Goal: Task Accomplishment & Management: Manage account settings

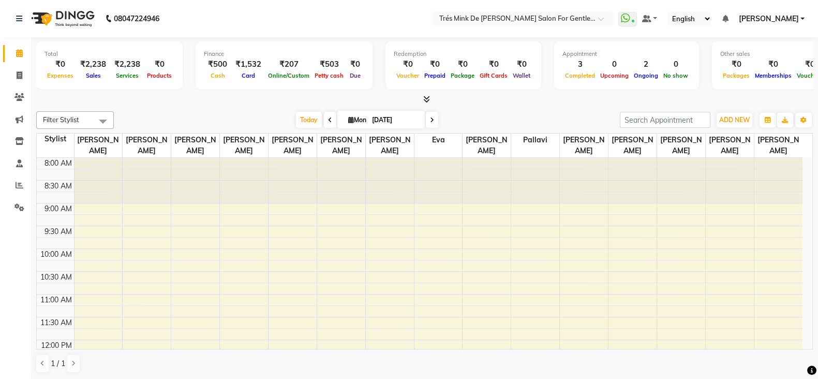
scroll to position [383, 0]
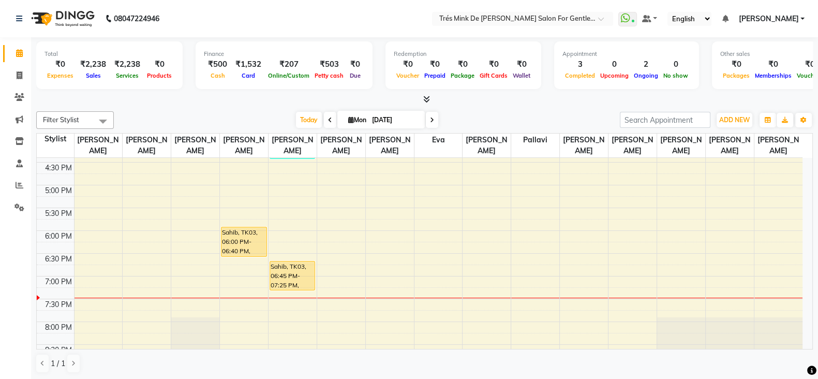
drag, startPoint x: 0, startPoint y: 0, endPoint x: 300, endPoint y: 167, distance: 343.4
click at [315, 113] on span "Today" at bounding box center [309, 120] width 26 height 16
click at [309, 115] on span "Today" at bounding box center [309, 120] width 26 height 16
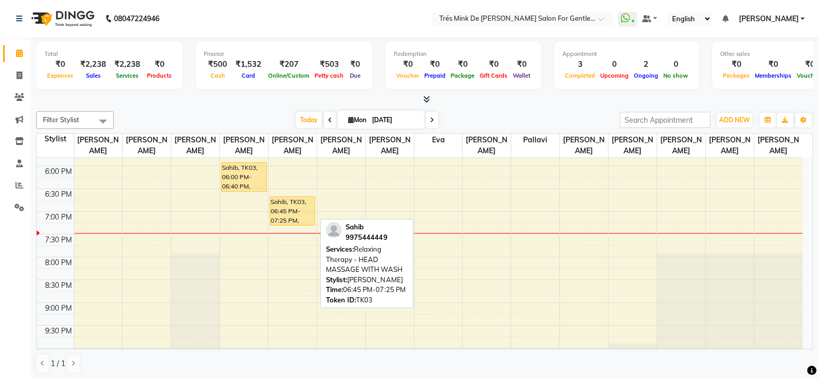
scroll to position [432, 0]
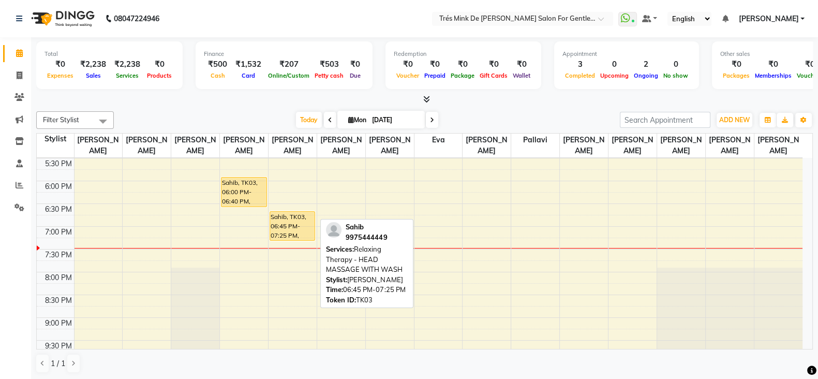
click at [297, 222] on div "Sahib, TK03, 06:45 PM-07:25 PM, Relaxing Therapy - HEAD MASSAGE WITH WASH" at bounding box center [292, 226] width 45 height 28
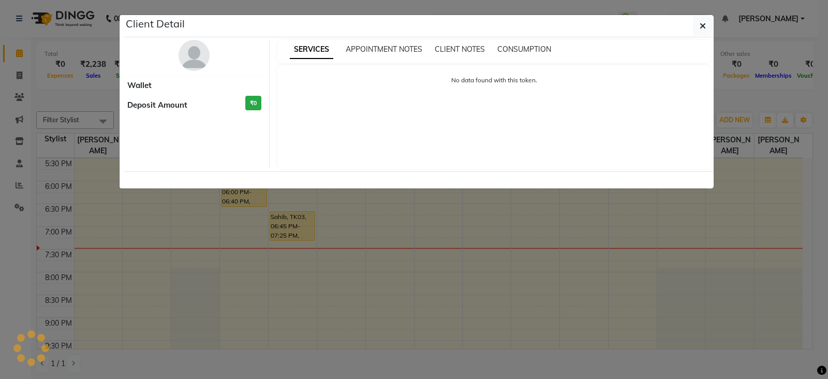
select select "1"
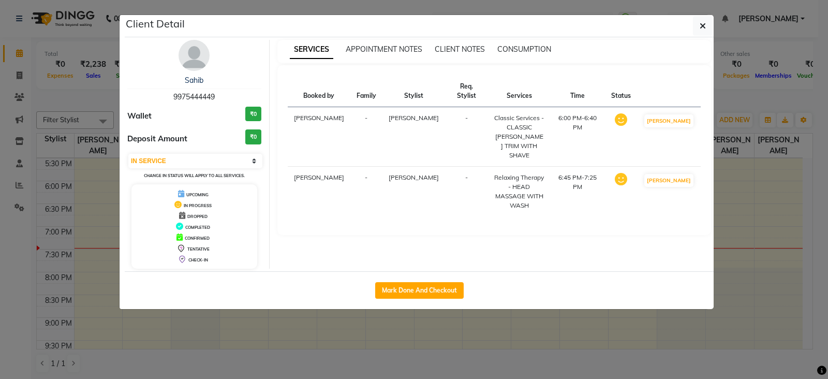
drag, startPoint x: 436, startPoint y: 283, endPoint x: 386, endPoint y: 260, distance: 55.8
click at [436, 284] on button "Mark Done And Checkout" at bounding box center [419, 290] width 89 height 17
select select "service"
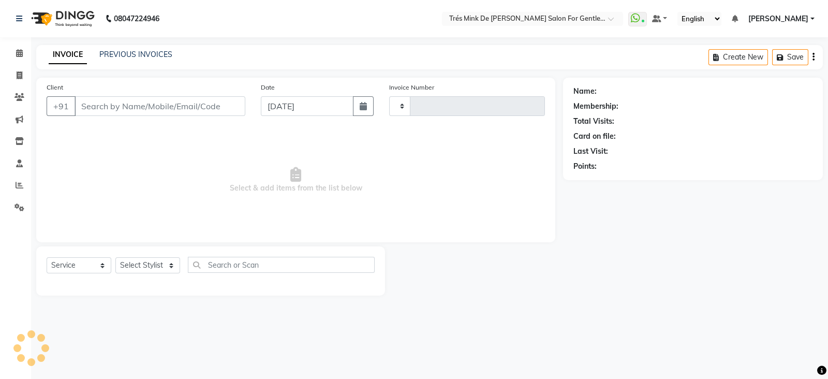
type input "1629"
select select "4236"
type input "9975444449"
select select "49624"
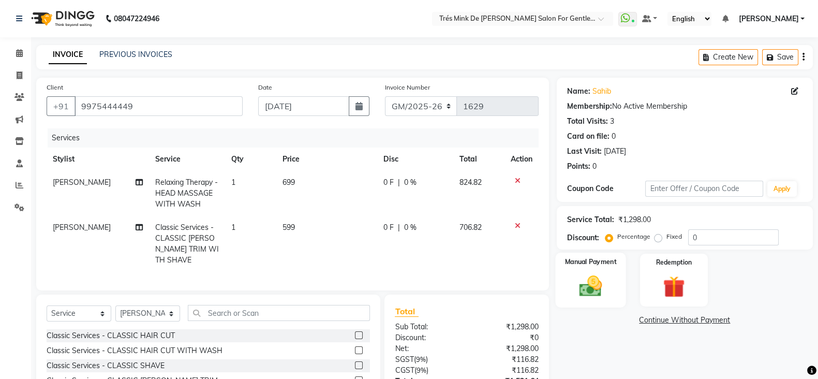
click at [573, 288] on img at bounding box center [591, 286] width 37 height 26
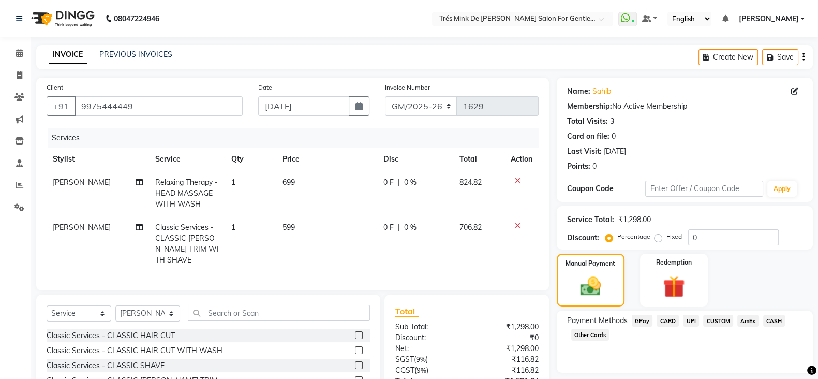
scroll to position [83, 0]
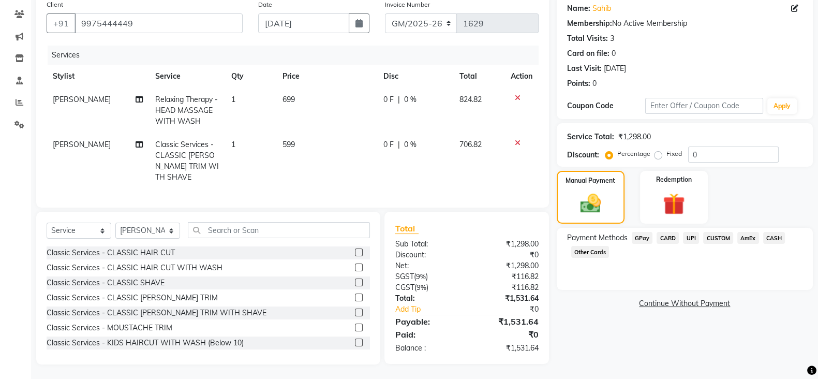
click at [208, 150] on td "Classic Services - CLASSIC [PERSON_NAME] TRIM WITH SHAVE" at bounding box center [187, 161] width 76 height 56
select select "49624"
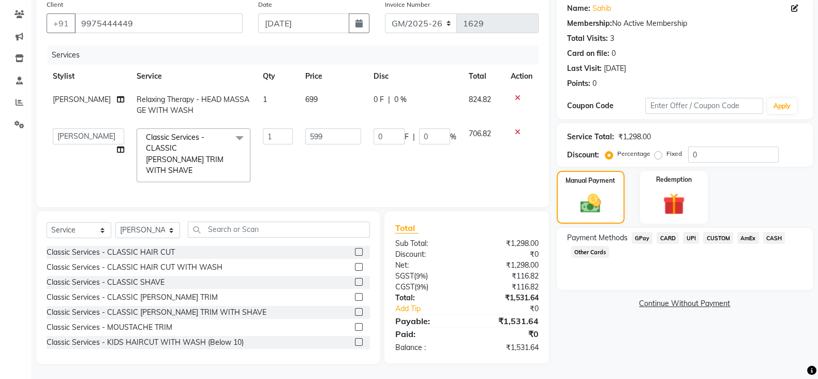
scroll to position [82, 0]
click at [223, 96] on span "Relaxing Therapy - HEAD MASSAGE WITH WASH" at bounding box center [193, 105] width 113 height 20
select select "37745"
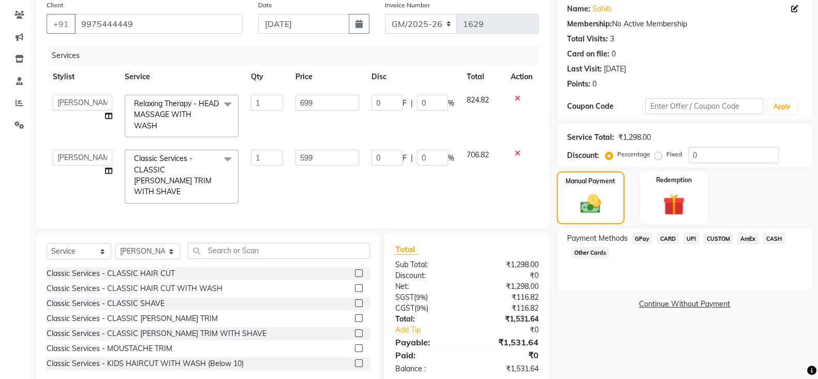
scroll to position [83, 0]
click at [232, 105] on span at bounding box center [227, 104] width 21 height 20
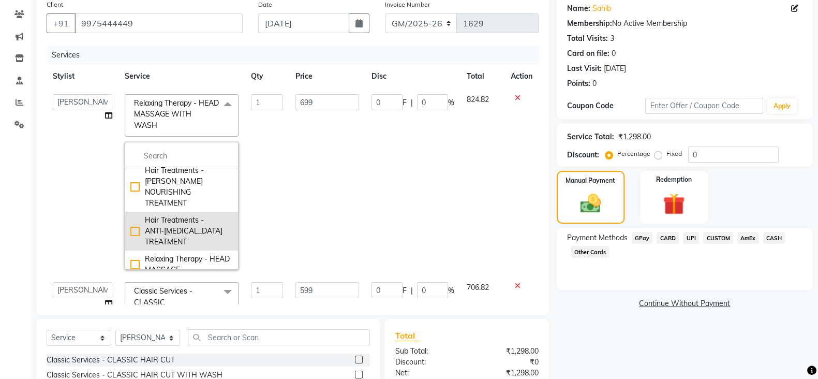
scroll to position [905, 0]
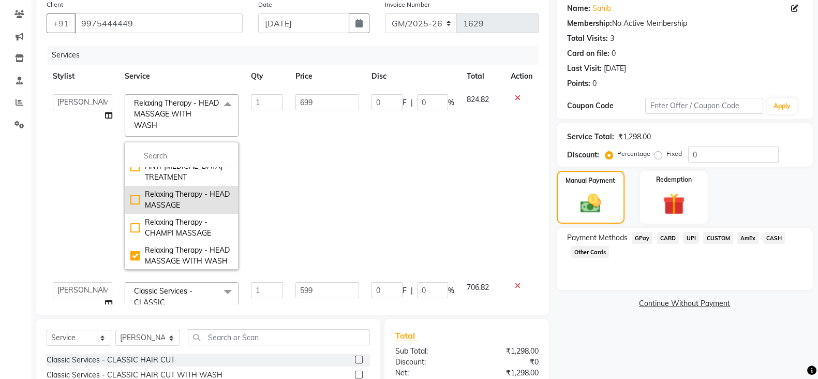
click at [191, 196] on div "Relaxing Therapy - HEAD MASSAGE" at bounding box center [181, 200] width 102 height 22
checkbox input "true"
checkbox input "false"
type input "599"
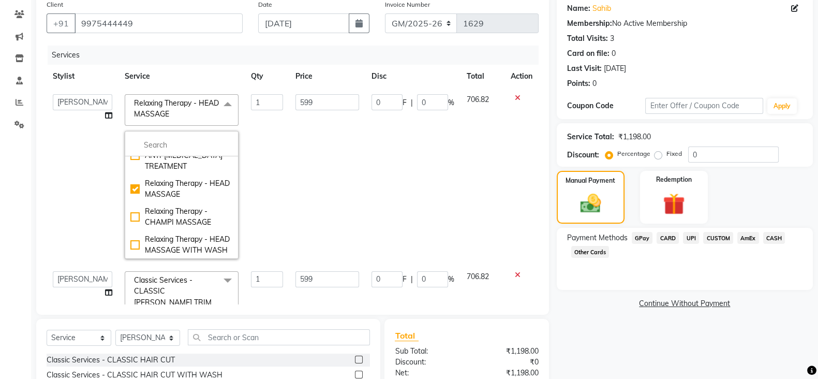
click at [689, 372] on main "INVOICE PREVIOUS INVOICES Create New Save Client [PHONE_NUMBER] Date [DATE] Inv…" at bounding box center [424, 224] width 787 height 525
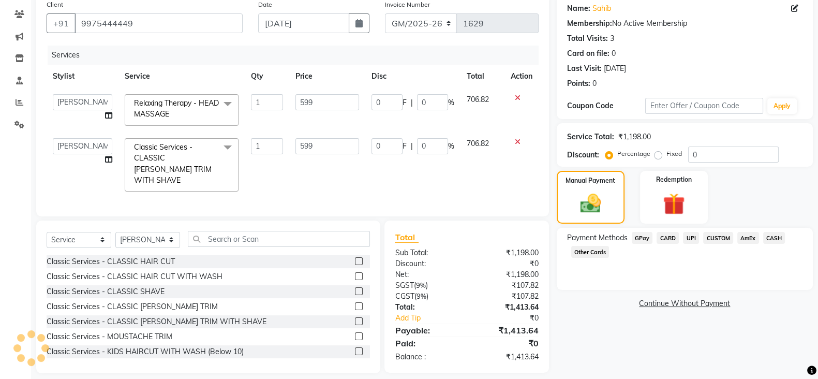
scroll to position [92, 0]
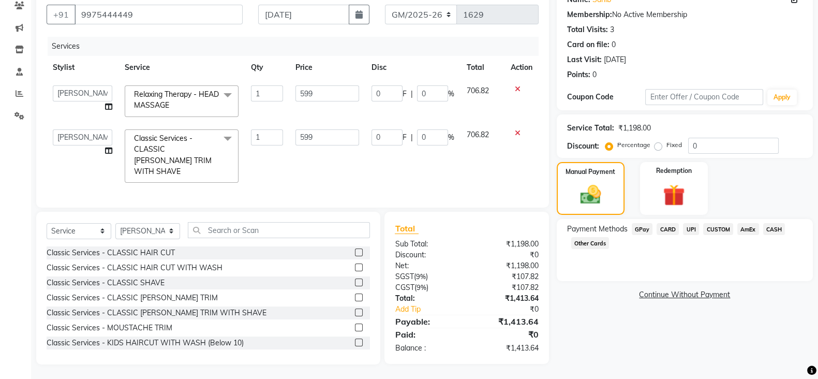
click at [692, 231] on span "UPI" at bounding box center [691, 229] width 16 height 12
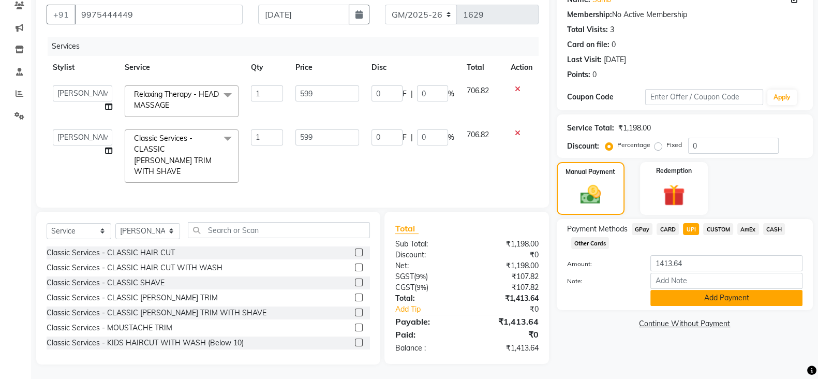
click at [718, 297] on button "Add Payment" at bounding box center [727, 298] width 152 height 16
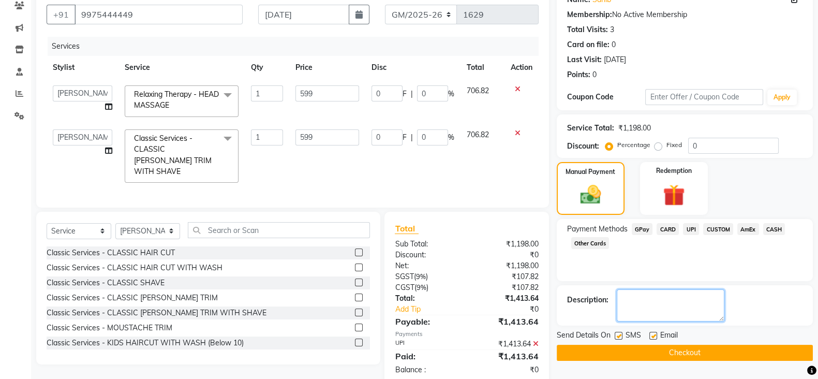
click at [699, 300] on textarea at bounding box center [671, 305] width 108 height 32
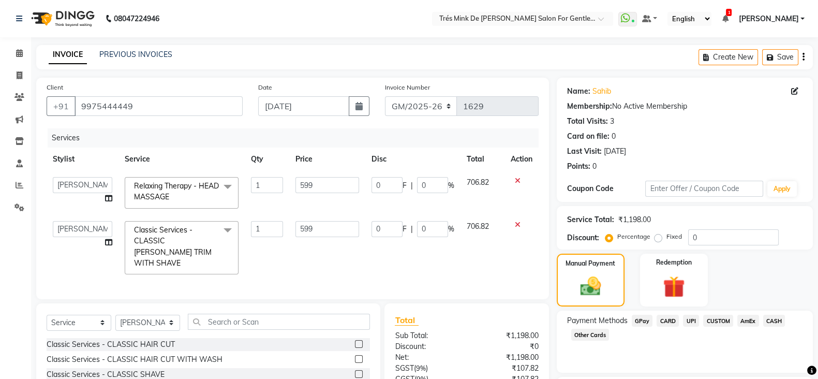
click at [768, 321] on span "CASH" at bounding box center [775, 321] width 22 height 12
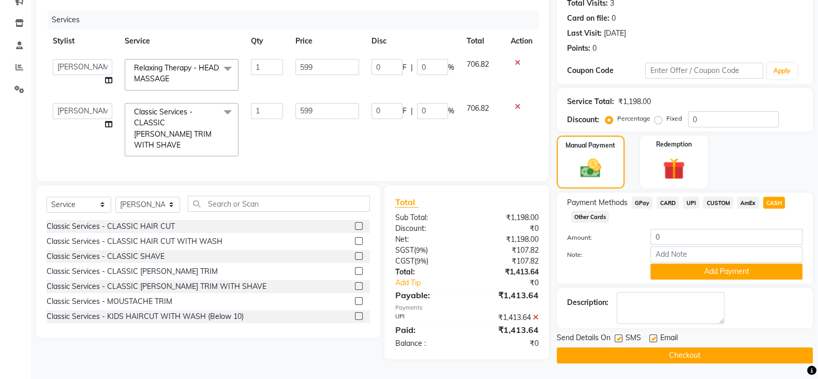
click at [537, 317] on icon at bounding box center [536, 317] width 6 height 7
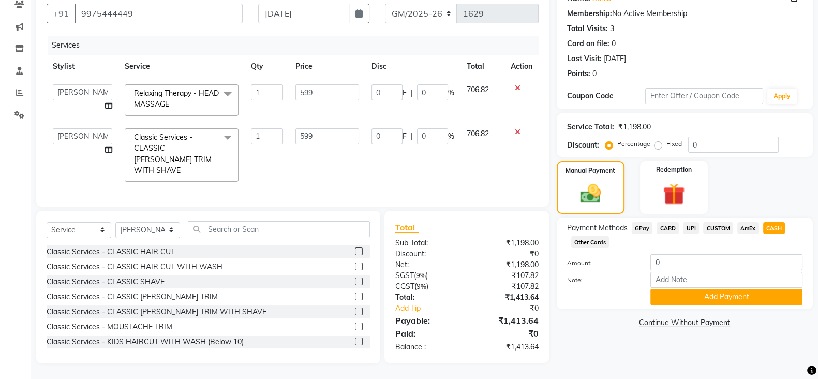
scroll to position [92, 0]
click at [729, 226] on span "CUSTOM" at bounding box center [718, 229] width 30 height 12
type input "1413.64"
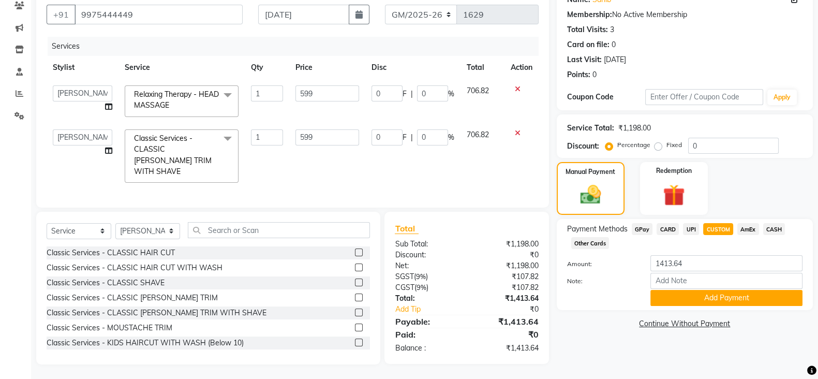
click at [776, 233] on span "CASH" at bounding box center [775, 229] width 22 height 12
click at [770, 226] on span "CASH" at bounding box center [775, 229] width 22 height 12
click at [717, 291] on button "Add Payment" at bounding box center [727, 298] width 152 height 16
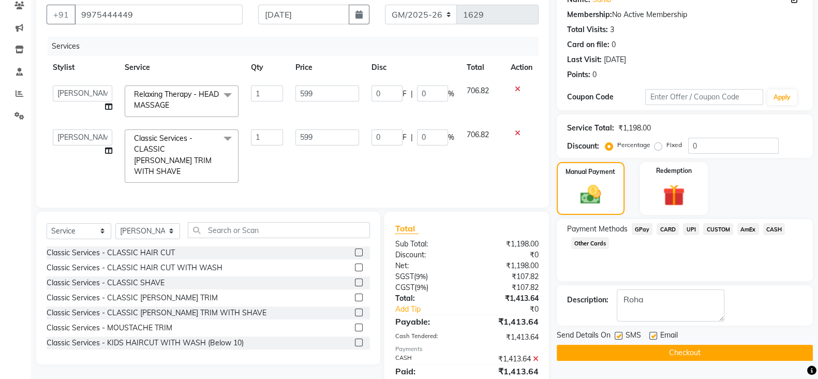
type textarea "[PERSON_NAME]"
click at [538, 358] on icon at bounding box center [536, 358] width 6 height 7
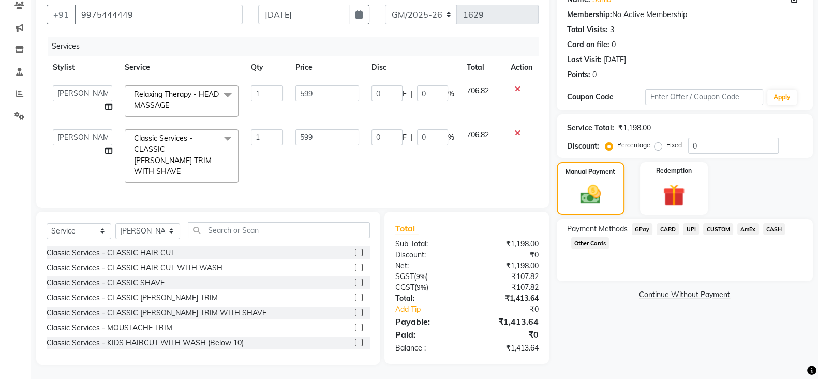
click at [779, 232] on span "CASH" at bounding box center [775, 229] width 22 height 12
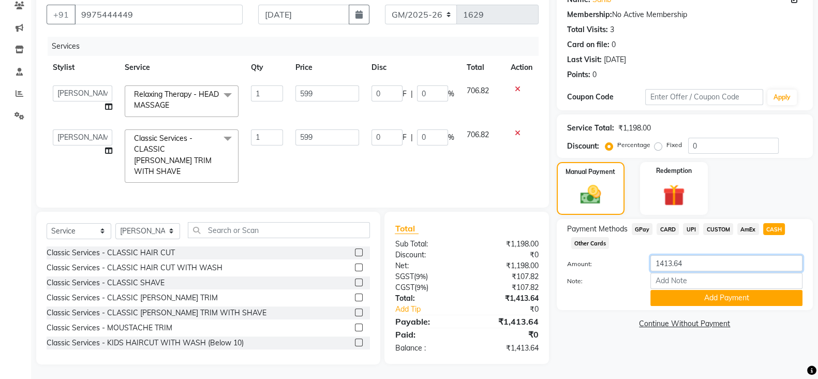
click at [736, 268] on input "1413.64" at bounding box center [727, 263] width 152 height 16
type input "1414"
click at [720, 297] on button "Add Payment" at bounding box center [727, 298] width 152 height 16
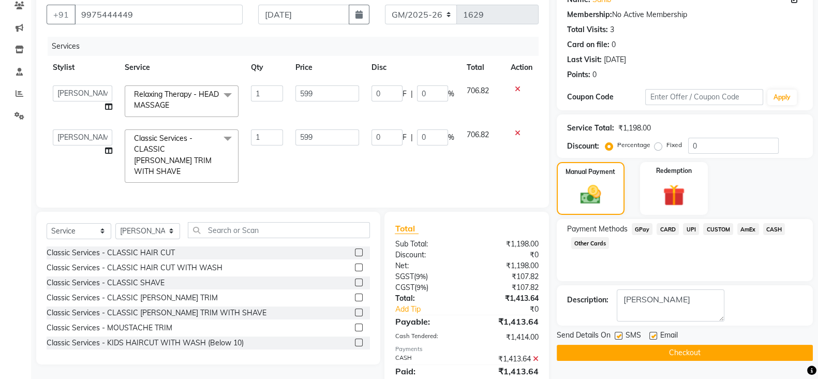
scroll to position [150, 0]
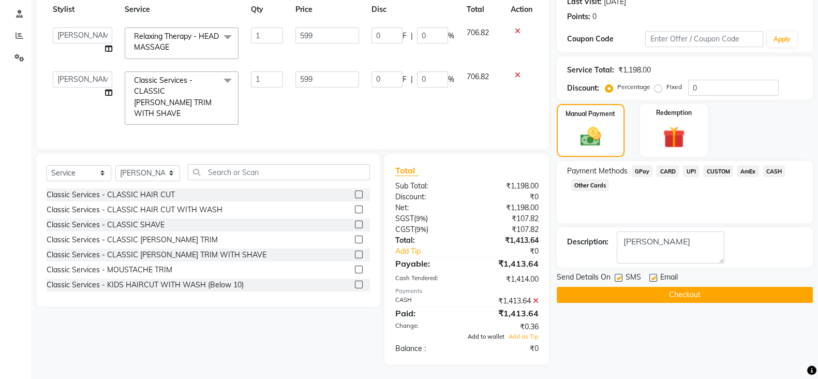
click at [495, 335] on span "Add to wallet" at bounding box center [486, 336] width 37 height 7
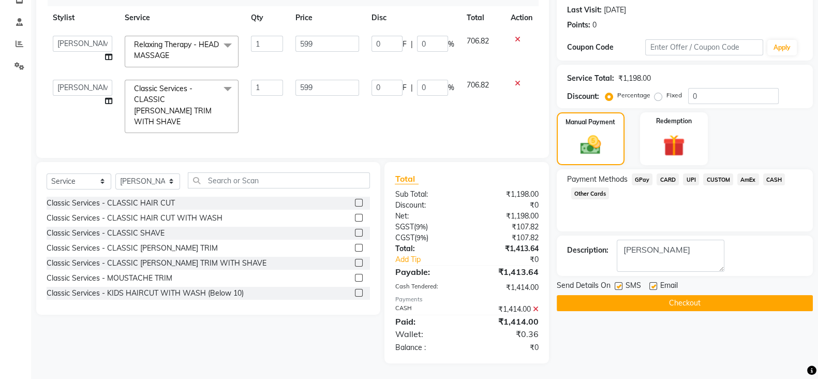
scroll to position [140, 0]
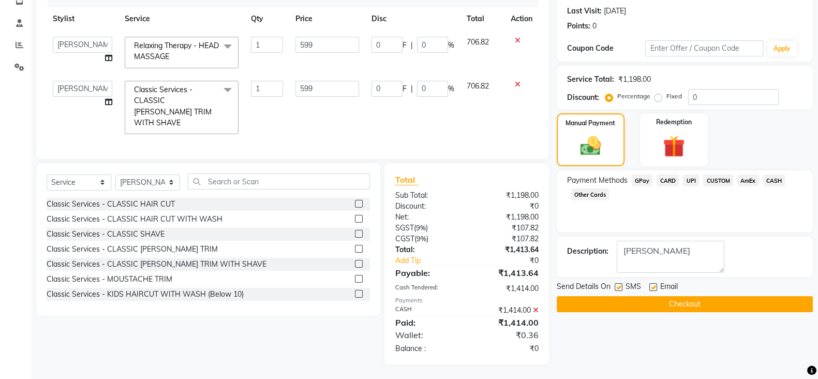
click at [635, 301] on button "Checkout" at bounding box center [685, 304] width 256 height 16
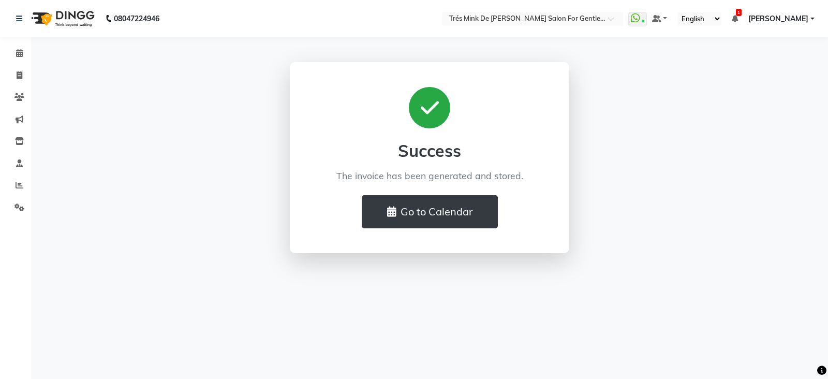
click at [13, 62] on li "Calendar" at bounding box center [15, 53] width 31 height 22
click at [11, 56] on span at bounding box center [19, 54] width 18 height 12
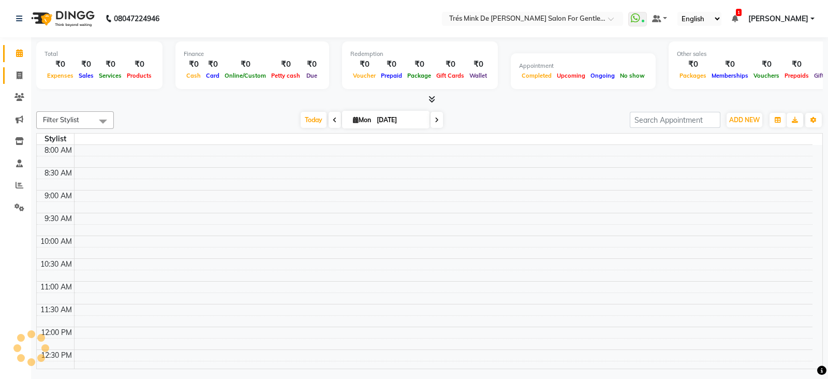
click at [20, 74] on icon at bounding box center [20, 75] width 6 height 8
select select "service"
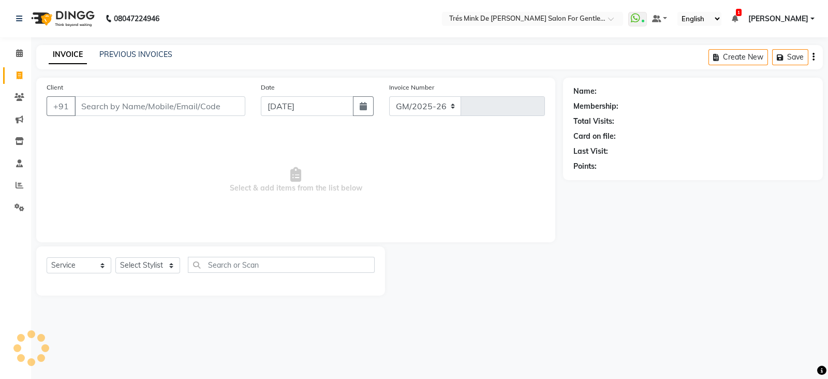
select select "4236"
type input "1630"
click at [141, 54] on link "PREVIOUS INVOICES" at bounding box center [135, 54] width 73 height 9
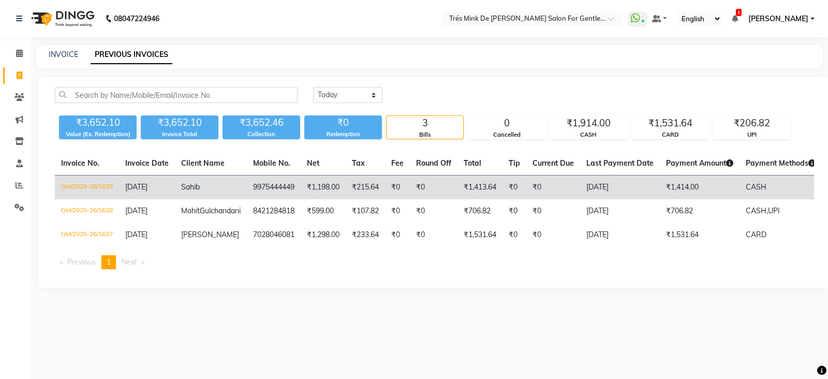
click at [422, 193] on td "₹0" at bounding box center [434, 187] width 48 height 24
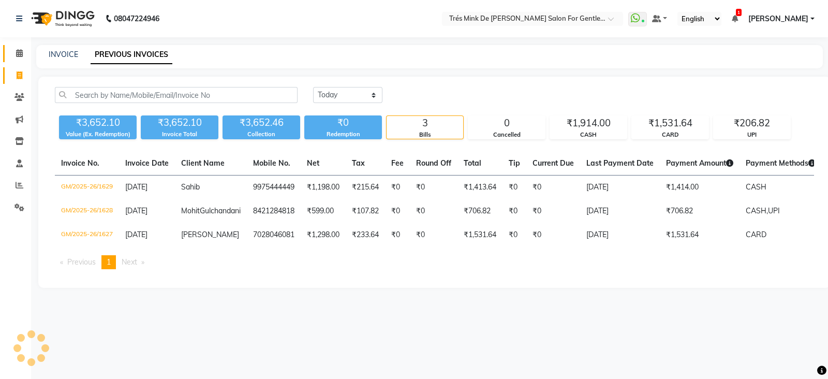
click at [21, 49] on icon at bounding box center [19, 53] width 7 height 8
click at [18, 52] on icon at bounding box center [19, 53] width 7 height 8
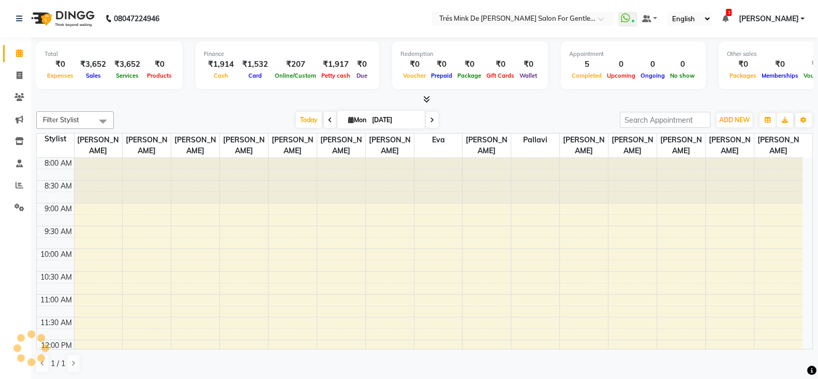
scroll to position [511, 0]
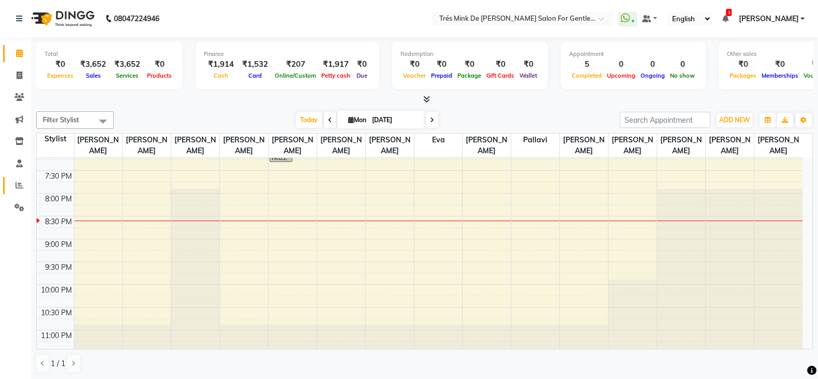
click at [22, 180] on span at bounding box center [19, 186] width 18 height 12
click at [19, 190] on span at bounding box center [19, 186] width 18 height 12
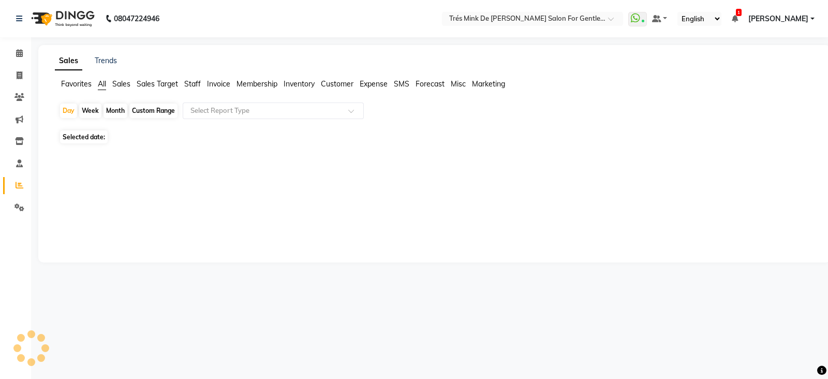
click at [109, 111] on div "Month" at bounding box center [116, 111] width 24 height 14
select select "9"
select select "2025"
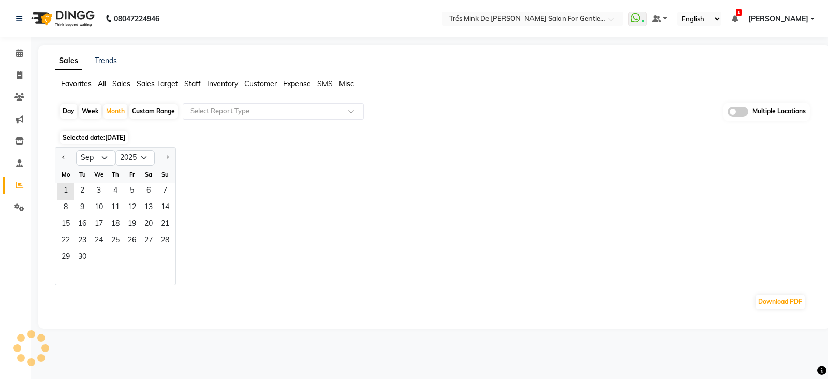
click at [62, 293] on div "Download PDF" at bounding box center [432, 301] width 747 height 17
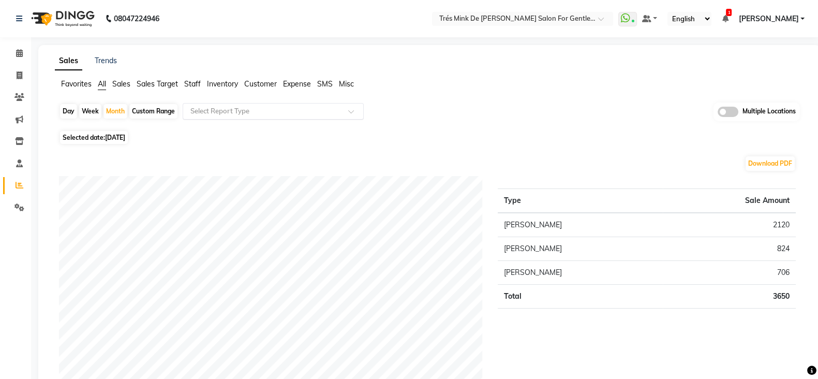
click at [194, 113] on input "text" at bounding box center [262, 111] width 149 height 10
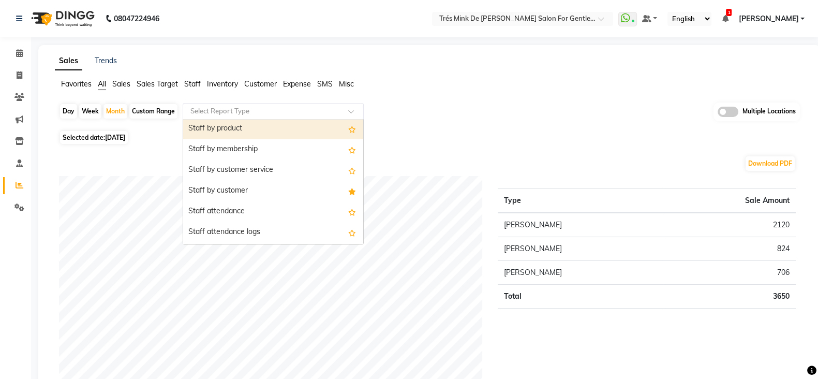
scroll to position [129, 0]
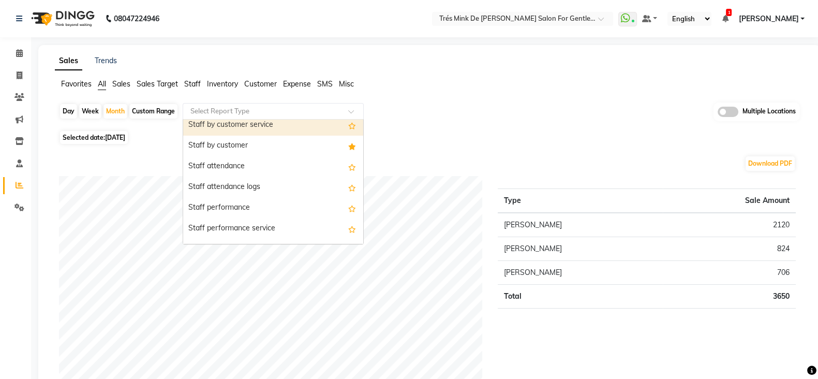
click at [218, 126] on div "Staff by customer service" at bounding box center [273, 125] width 180 height 21
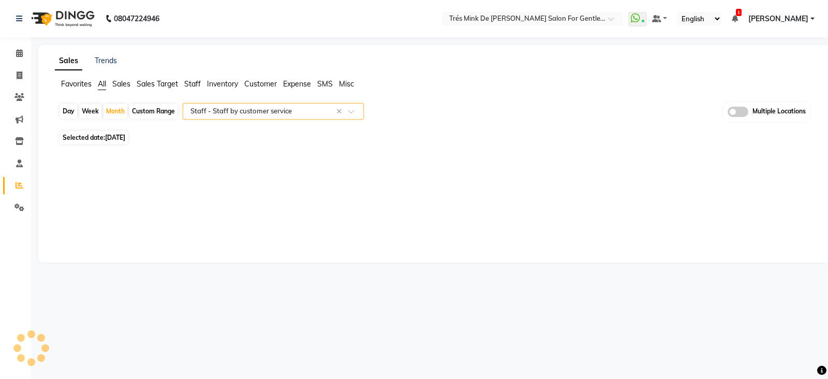
select select "filtered_report"
select select "csv"
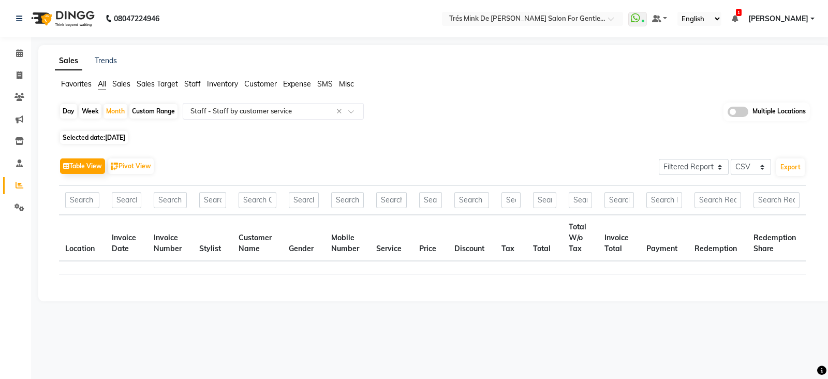
click at [109, 138] on span "[DATE]" at bounding box center [115, 138] width 20 height 8
select select "9"
select select "2025"
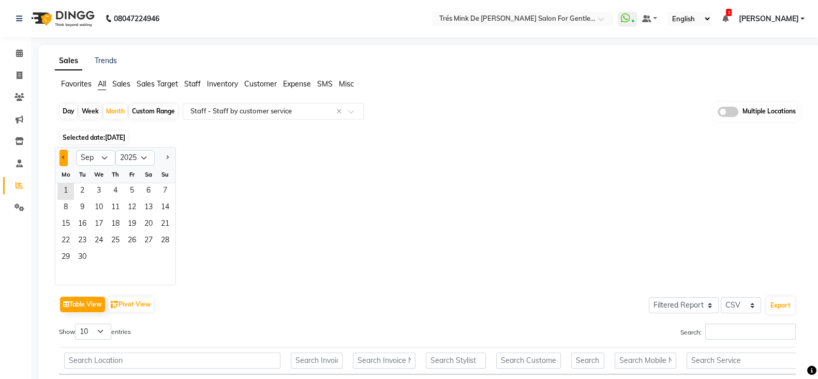
click at [62, 155] on button "Previous month" at bounding box center [64, 158] width 8 height 17
select select "8"
drag, startPoint x: 128, startPoint y: 187, endPoint x: 481, endPoint y: 201, distance: 353.3
click at [129, 187] on span "1" at bounding box center [132, 191] width 17 height 17
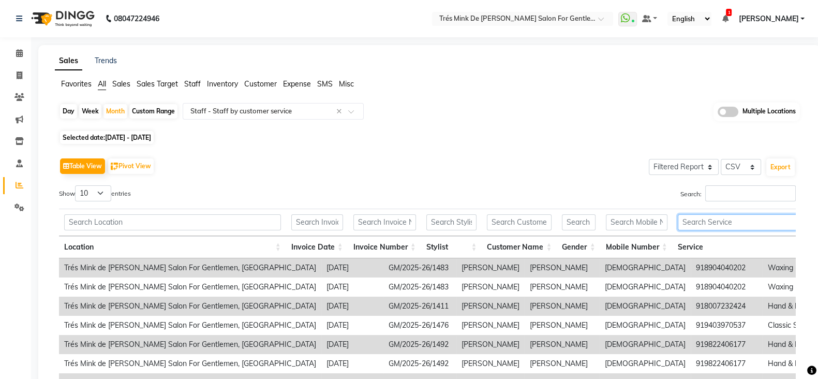
click at [704, 218] on input "text" at bounding box center [769, 222] width 182 height 16
click at [711, 201] on div "Search:" at bounding box center [615, 195] width 361 height 20
click at [715, 197] on input "Search:" at bounding box center [751, 193] width 91 height 16
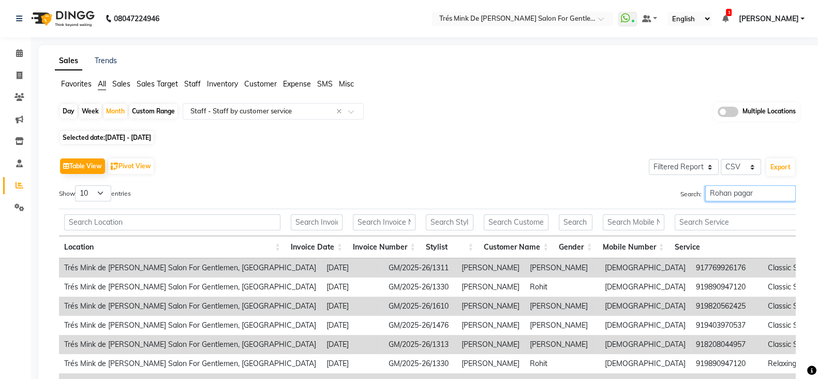
type input "[PERSON_NAME]"
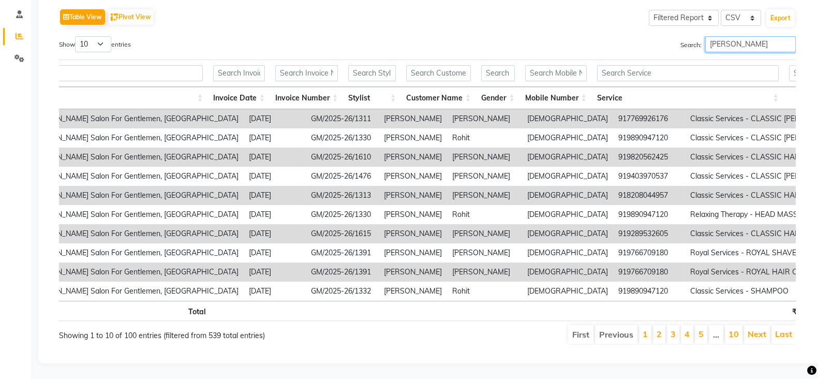
scroll to position [0, 584]
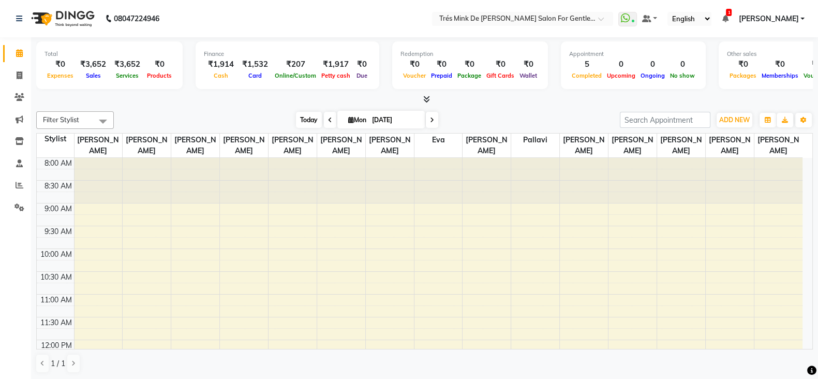
click at [300, 115] on span "Today" at bounding box center [309, 120] width 26 height 16
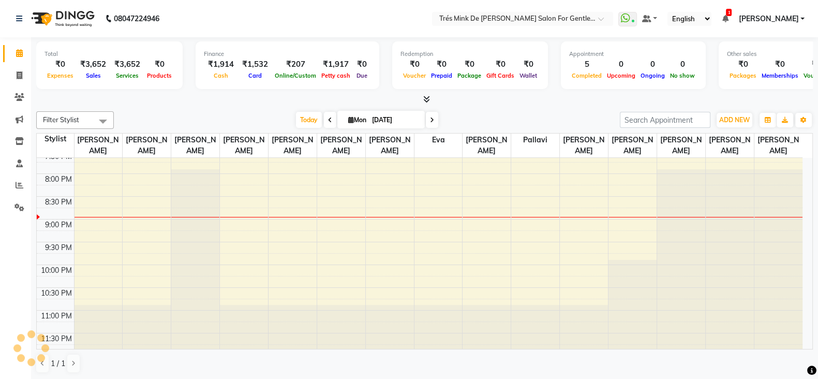
click at [432, 121] on icon at bounding box center [432, 120] width 4 height 6
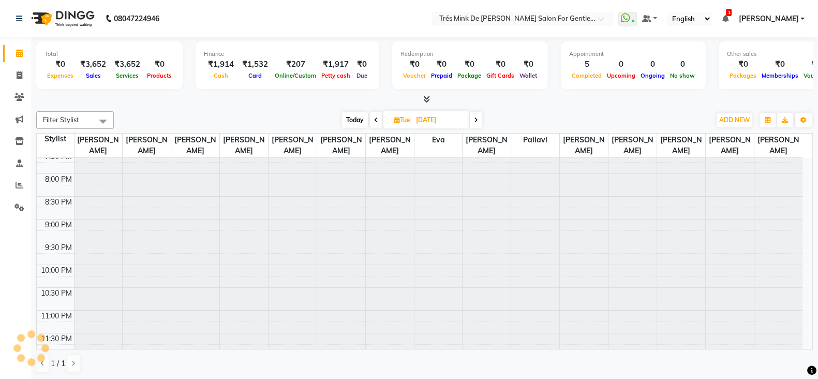
type input "02-09-2025"
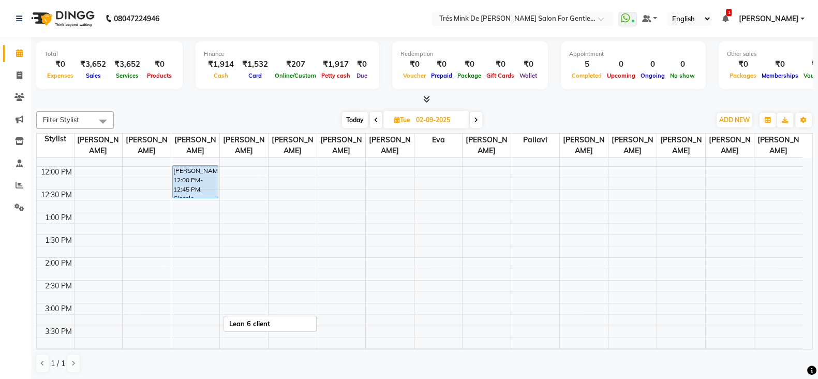
scroll to position [324, 0]
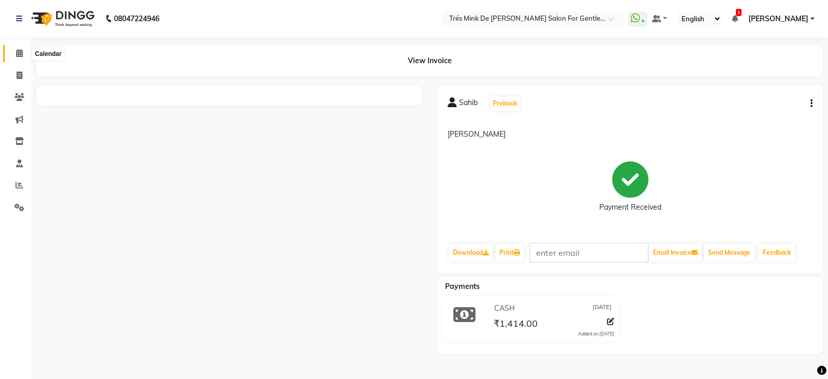
click at [17, 58] on span at bounding box center [19, 54] width 18 height 12
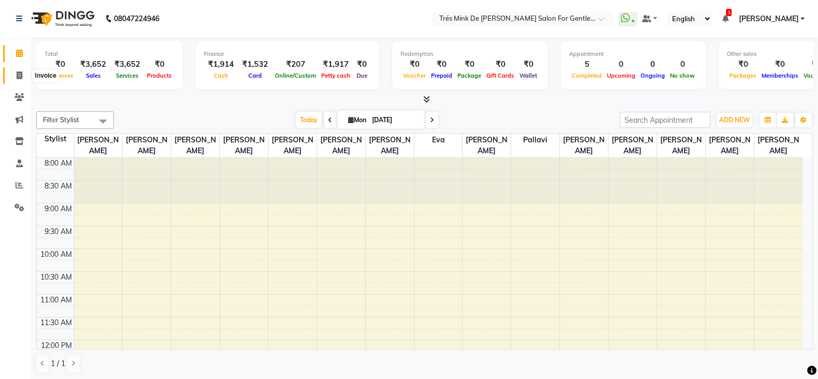
click at [22, 79] on icon at bounding box center [20, 75] width 6 height 8
select select "service"
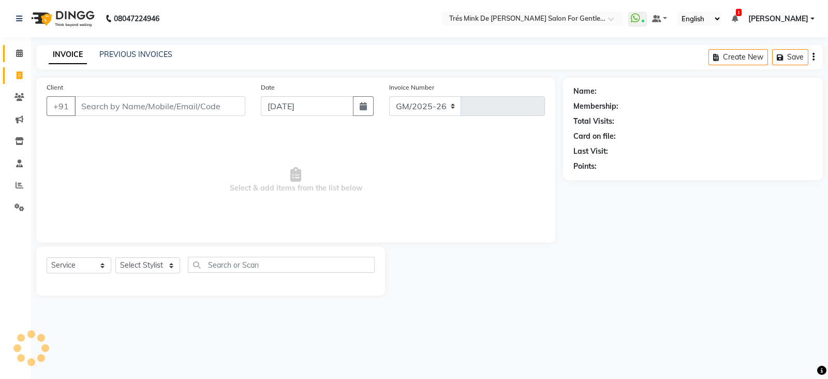
select select "4236"
type input "1630"
click at [124, 55] on link "PREVIOUS INVOICES" at bounding box center [135, 54] width 73 height 9
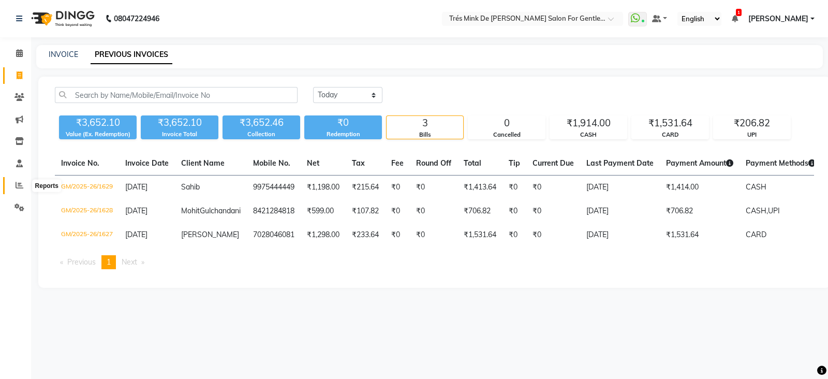
click at [21, 190] on span at bounding box center [19, 186] width 18 height 12
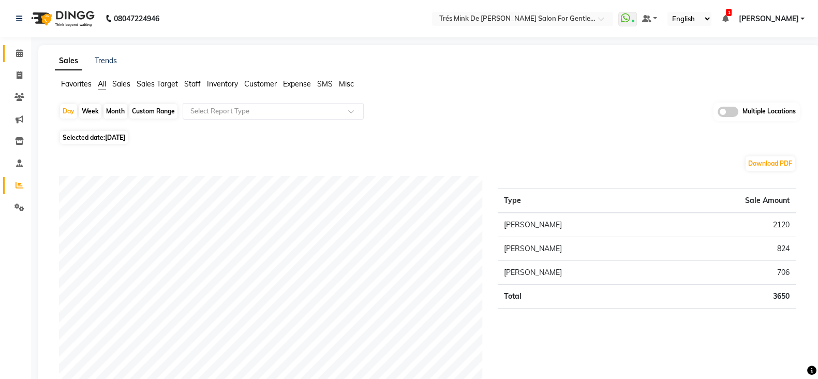
click at [13, 60] on link "Calendar" at bounding box center [15, 53] width 25 height 17
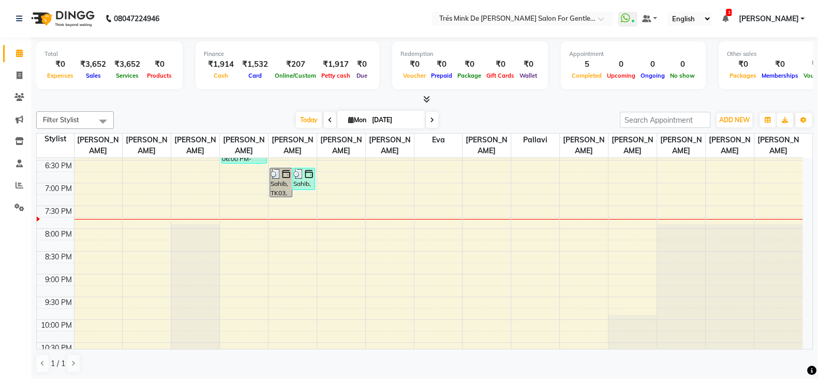
scroll to position [497, 0]
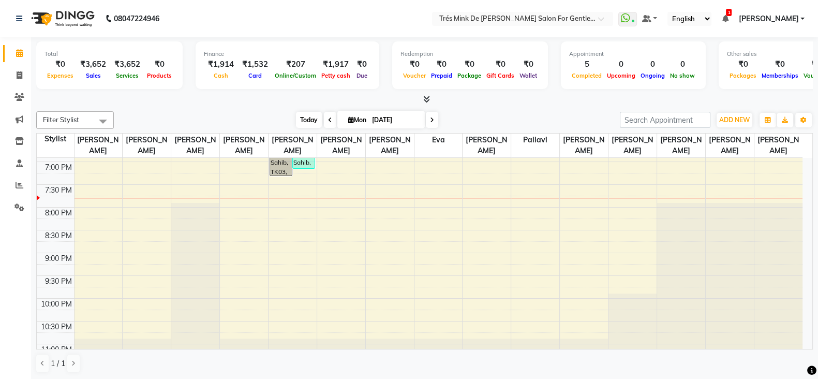
click at [306, 119] on span "Today" at bounding box center [309, 120] width 26 height 16
click at [319, 114] on div "Today Mon 01-09-2025" at bounding box center [367, 120] width 144 height 16
click at [318, 115] on span "Today" at bounding box center [309, 120] width 26 height 16
click at [365, 108] on div "Filter Stylist Select All Aanand Saindane Payal Jadhav Dilshad shaikh Gaurav At…" at bounding box center [424, 242] width 777 height 270
click at [361, 116] on span "Mon" at bounding box center [357, 120] width 23 height 8
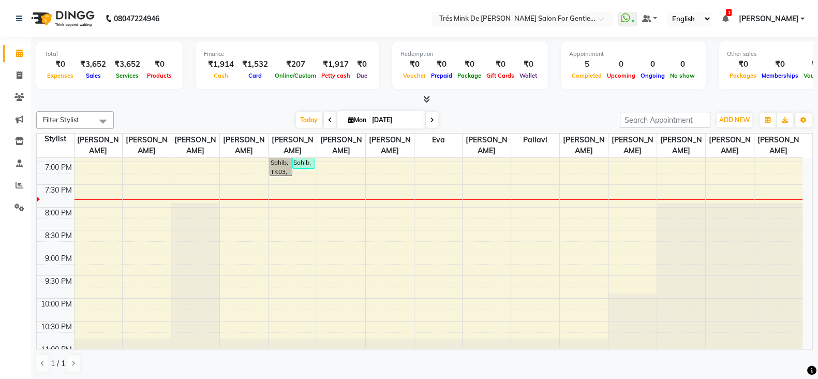
select select "9"
select select "2025"
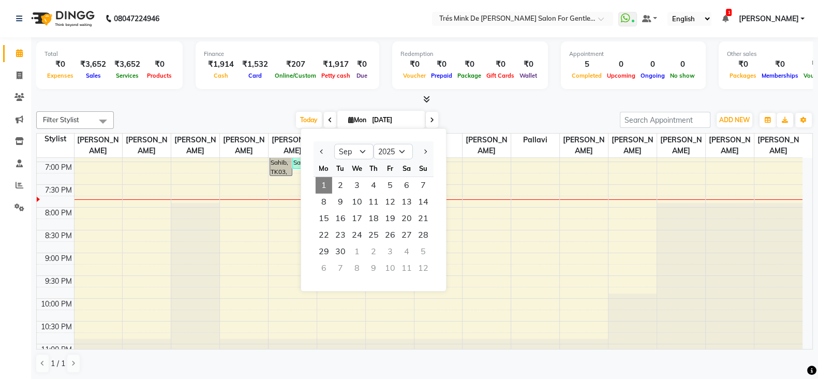
click at [352, 117] on span "Mon" at bounding box center [357, 120] width 23 height 8
select select "9"
select select "2025"
drag, startPoint x: 352, startPoint y: 117, endPoint x: 370, endPoint y: 115, distance: 17.7
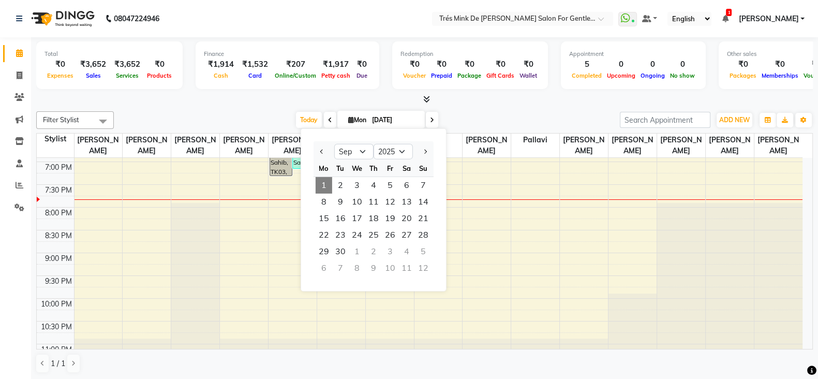
click at [370, 115] on span "Mon 01-09-2025 Jan Feb Mar Apr May Jun Jul Aug Sep Oct Nov Dec 2015 2016 2017 2…" at bounding box center [380, 120] width 87 height 18
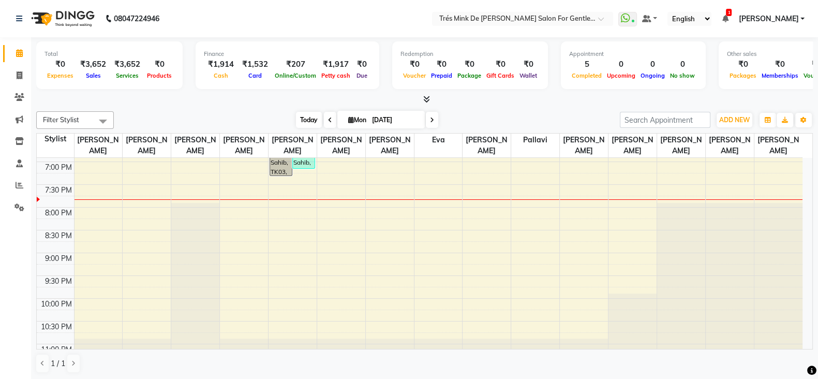
click at [297, 118] on span "Today" at bounding box center [309, 120] width 26 height 16
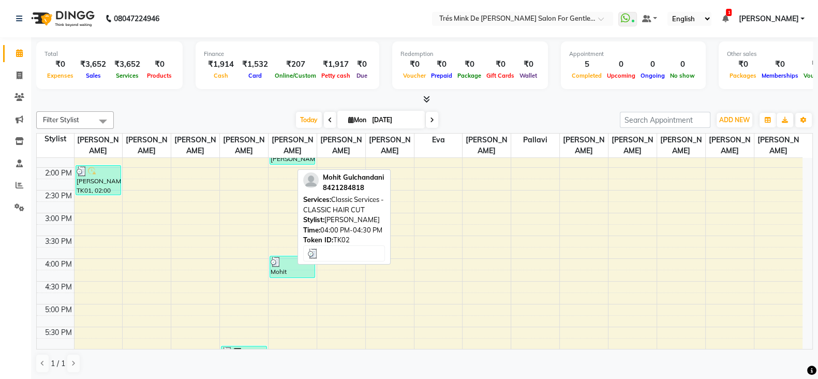
scroll to position [324, 0]
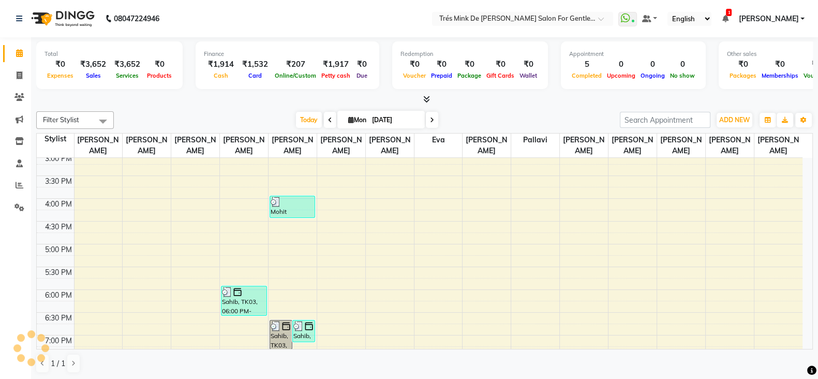
drag, startPoint x: 194, startPoint y: 5, endPoint x: 229, endPoint y: 40, distance: 49.4
click at [166, 105] on div "Total ₹0 Expenses ₹3,652 Sales ₹3,652 Services ₹0 Products Finance ₹1,914 Cash …" at bounding box center [424, 208] width 787 height 343
